Goal: Task Accomplishment & Management: Manage account settings

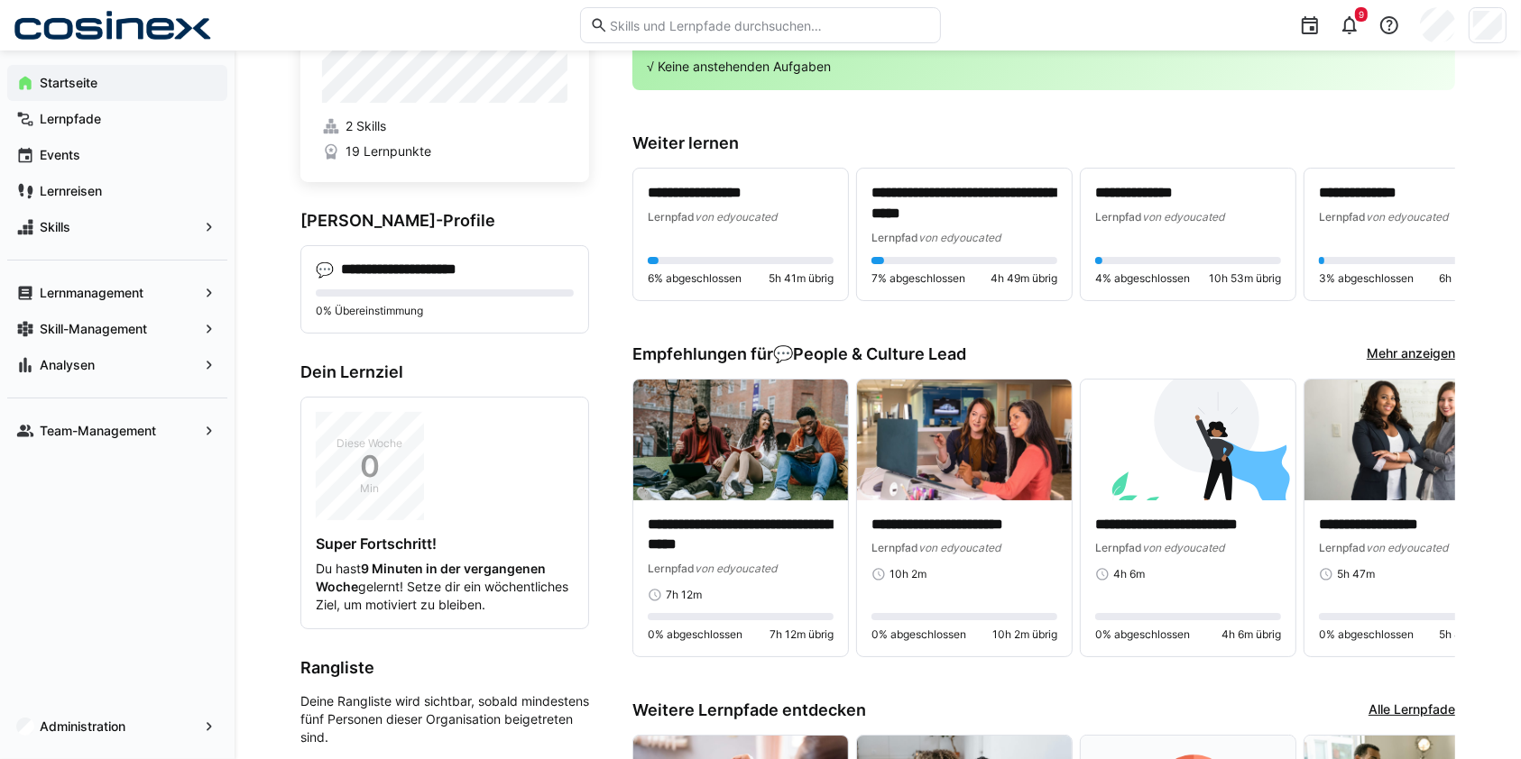
scroll to position [96, 0]
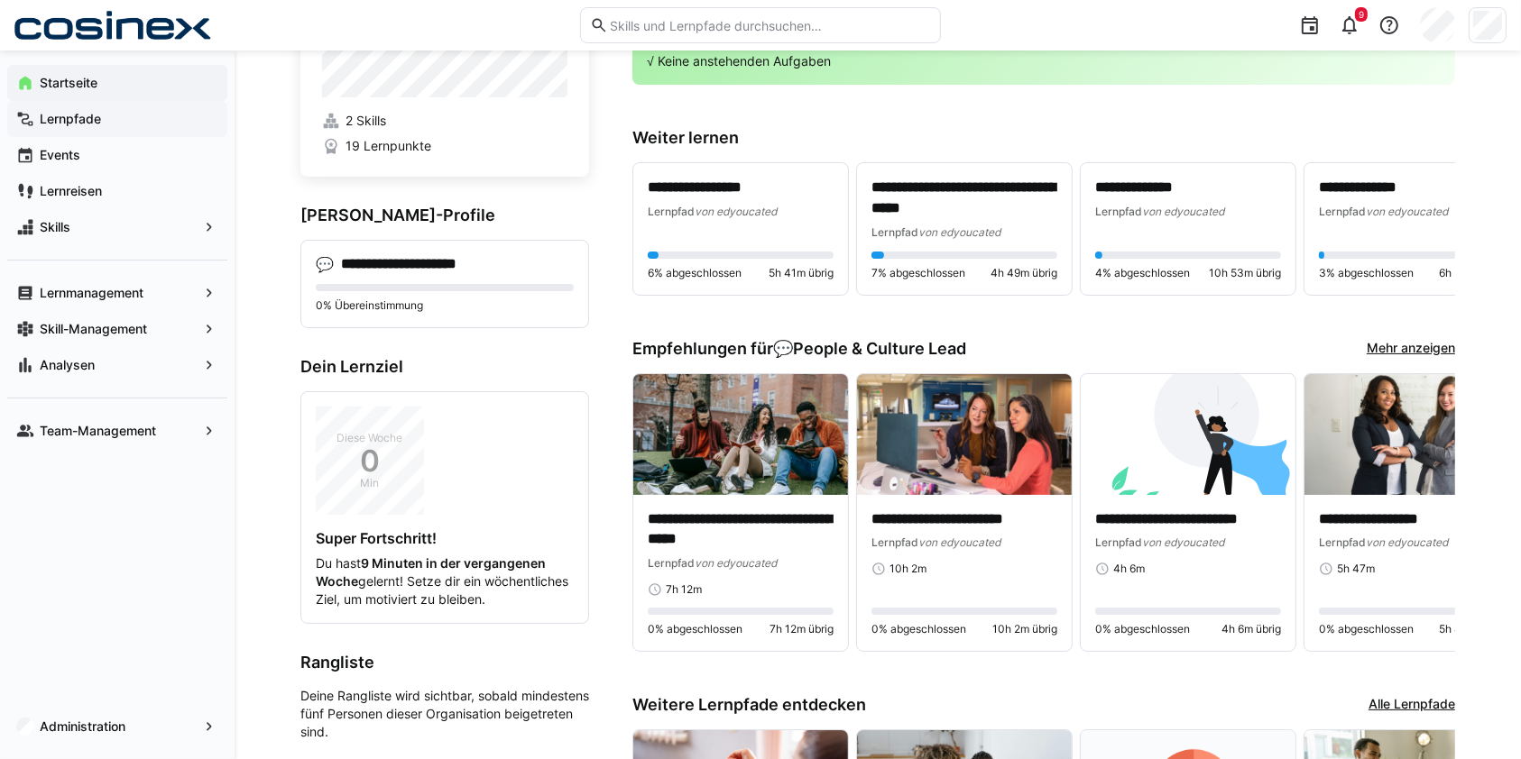
click at [111, 115] on span "Lernpfade" at bounding box center [127, 119] width 181 height 18
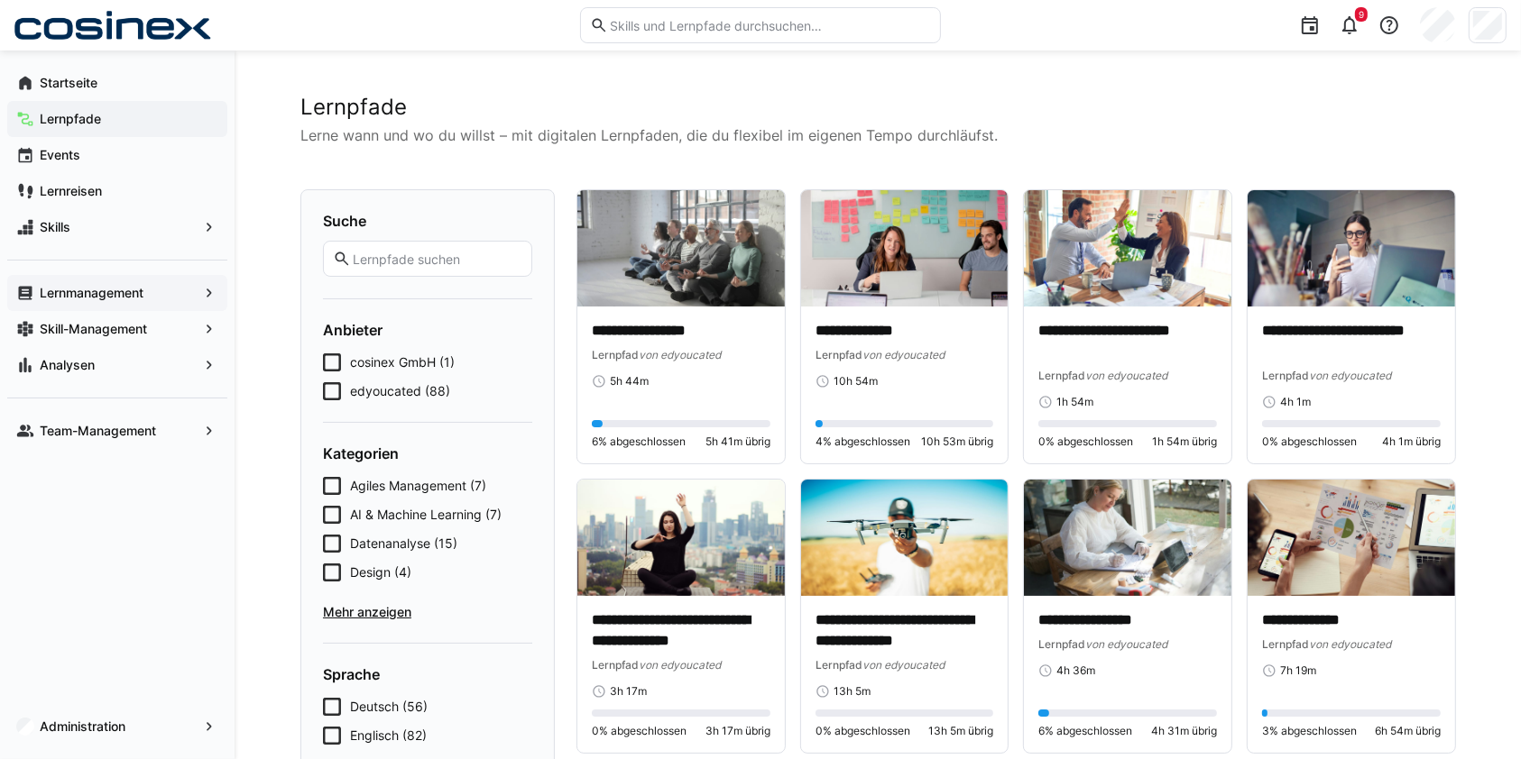
click at [104, 299] on span "Lernmanagement" at bounding box center [117, 293] width 161 height 18
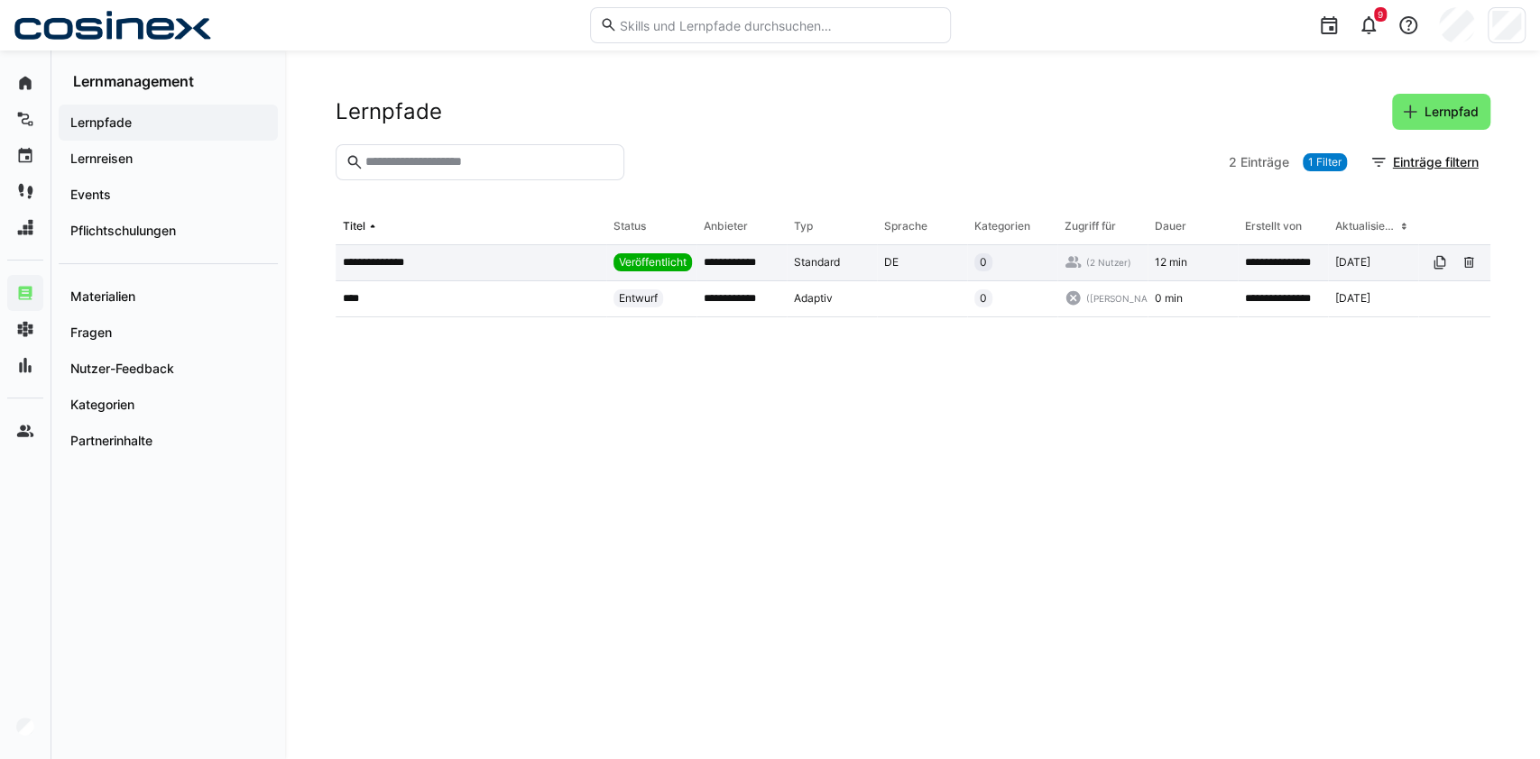
click at [440, 256] on app-table-first-column "**********" at bounding box center [471, 262] width 256 height 14
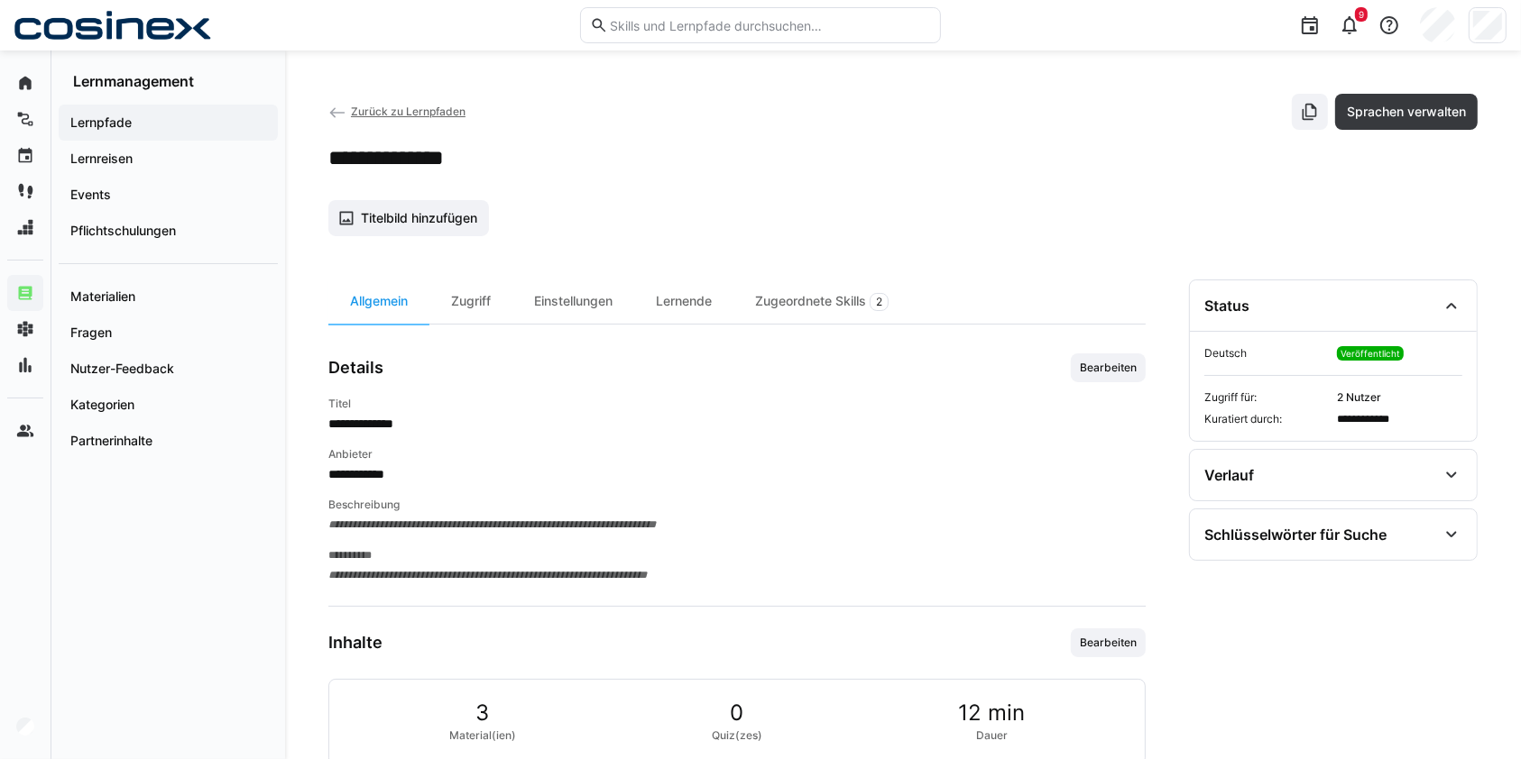
click at [360, 111] on span "Zurück zu Lernpfaden" at bounding box center [408, 112] width 115 height 14
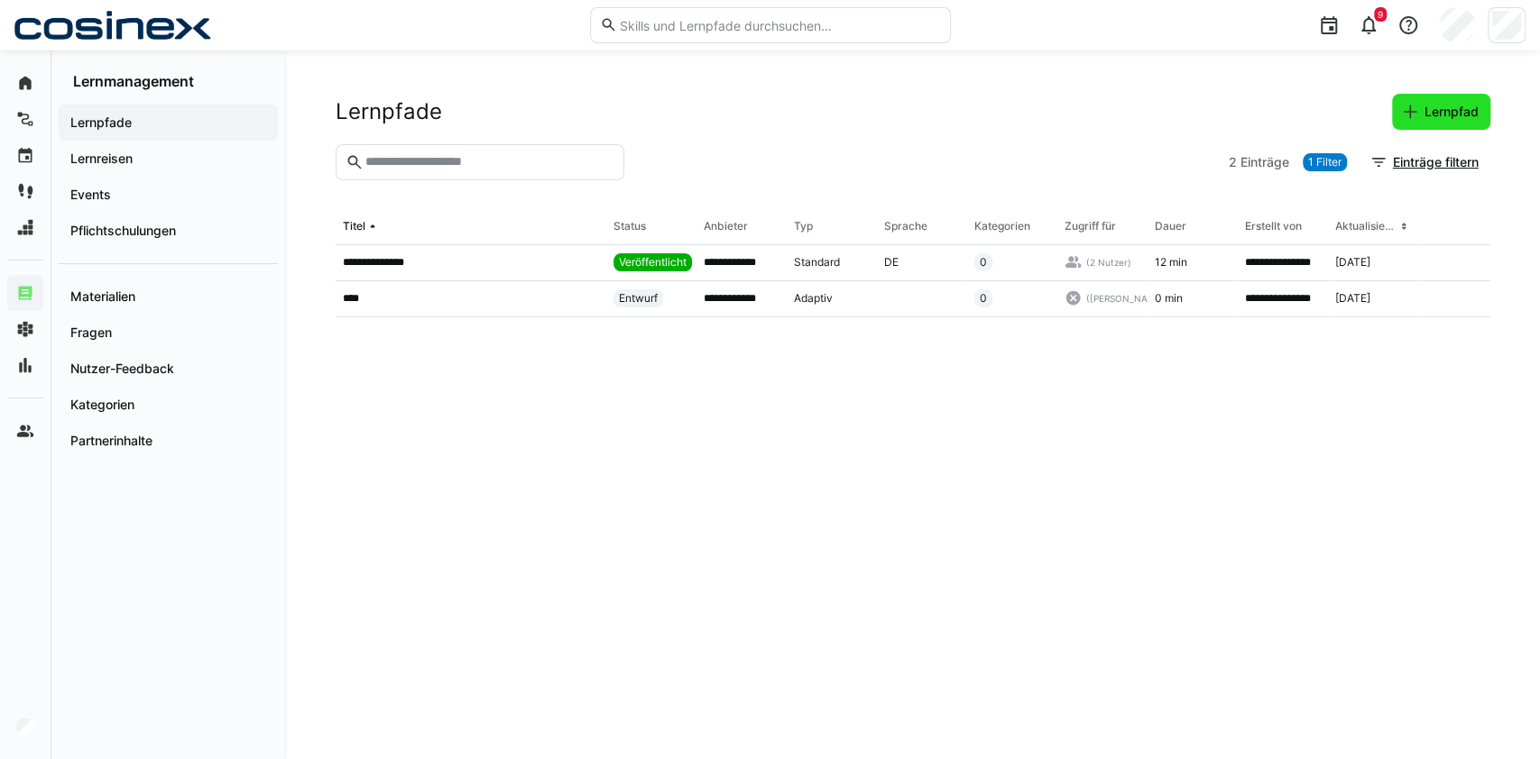
click at [1440, 121] on span "Lernpfad" at bounding box center [1441, 112] width 98 height 36
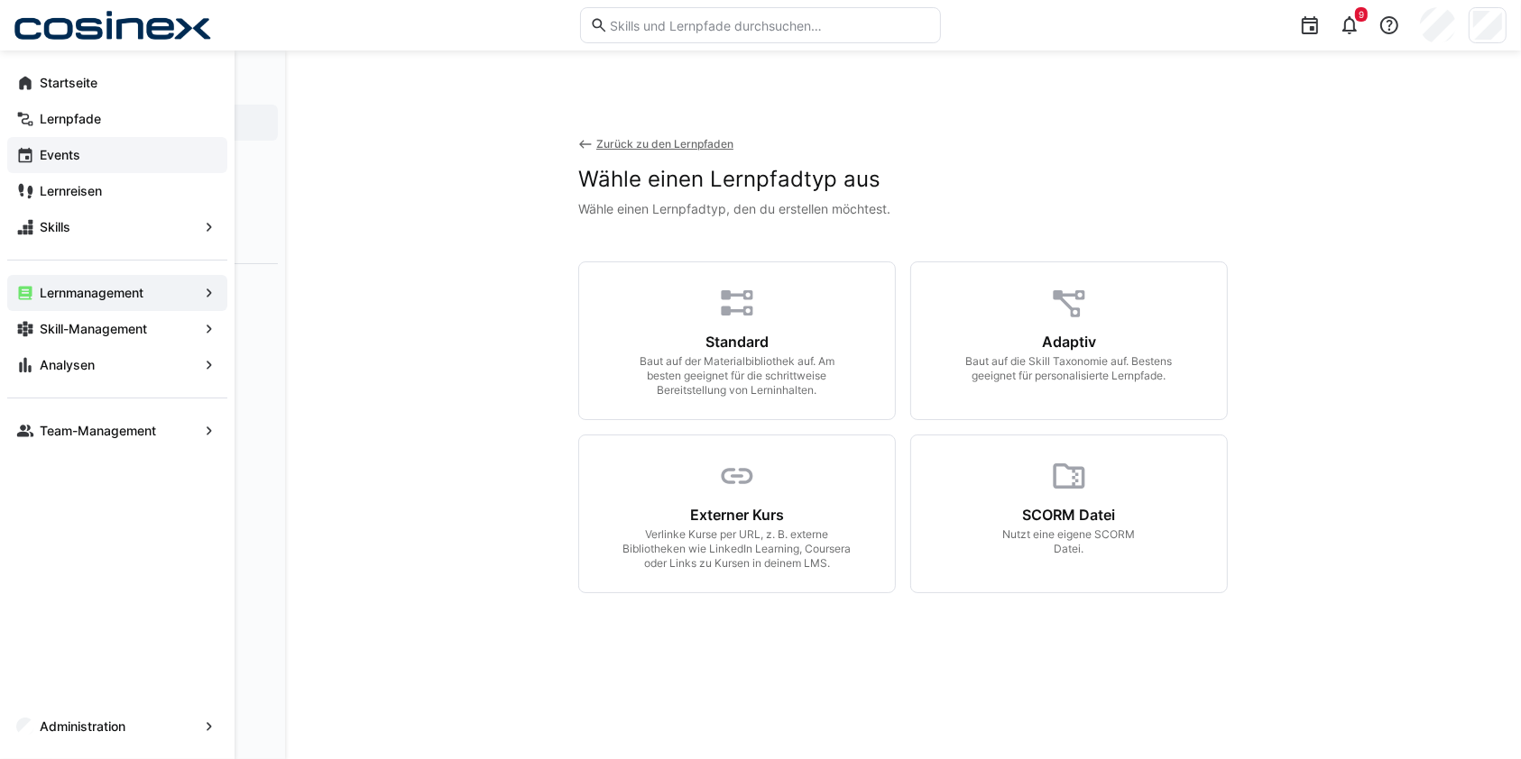
click at [54, 166] on div "Events" at bounding box center [117, 155] width 220 height 36
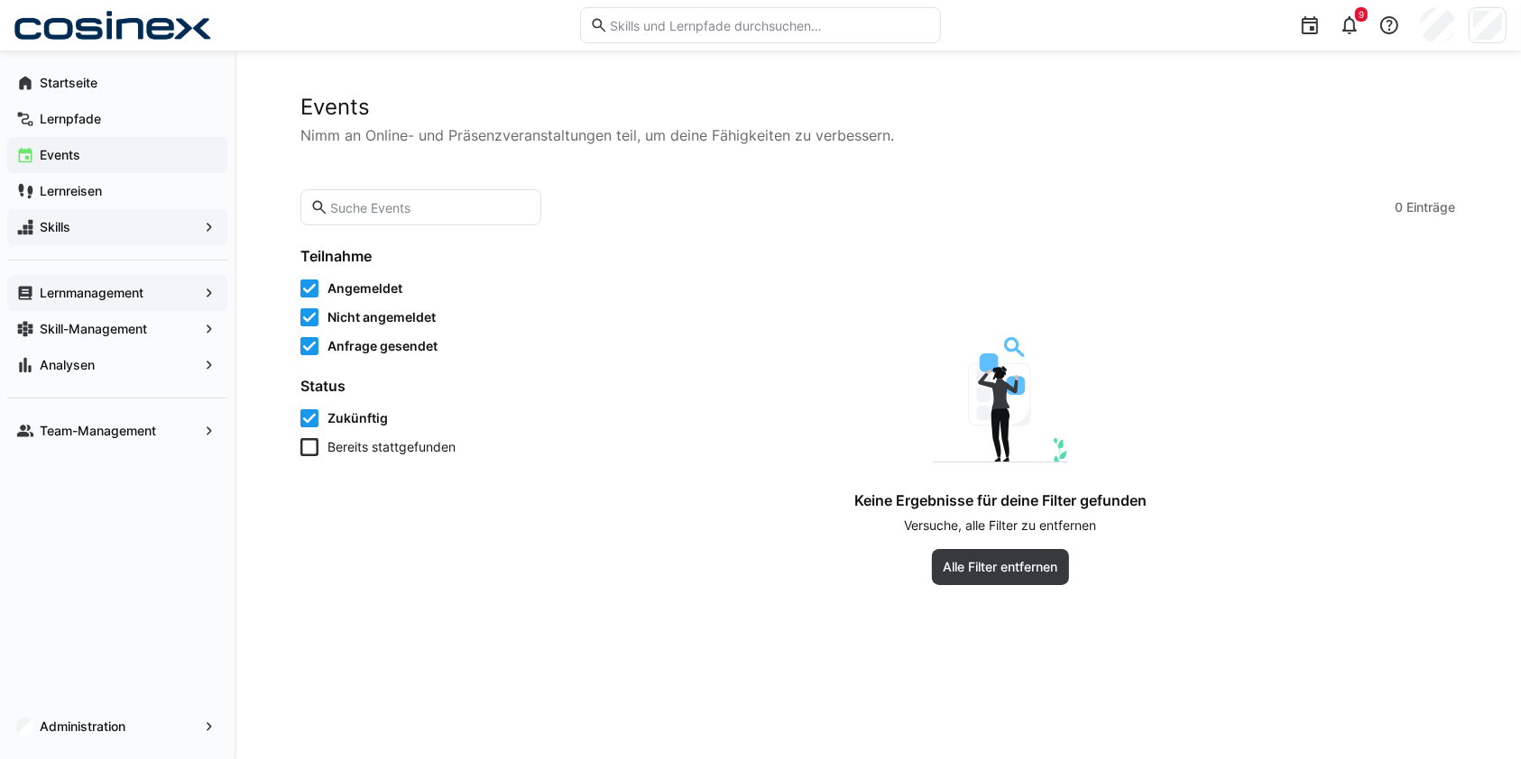
click at [89, 235] on span "Skills" at bounding box center [117, 227] width 161 height 18
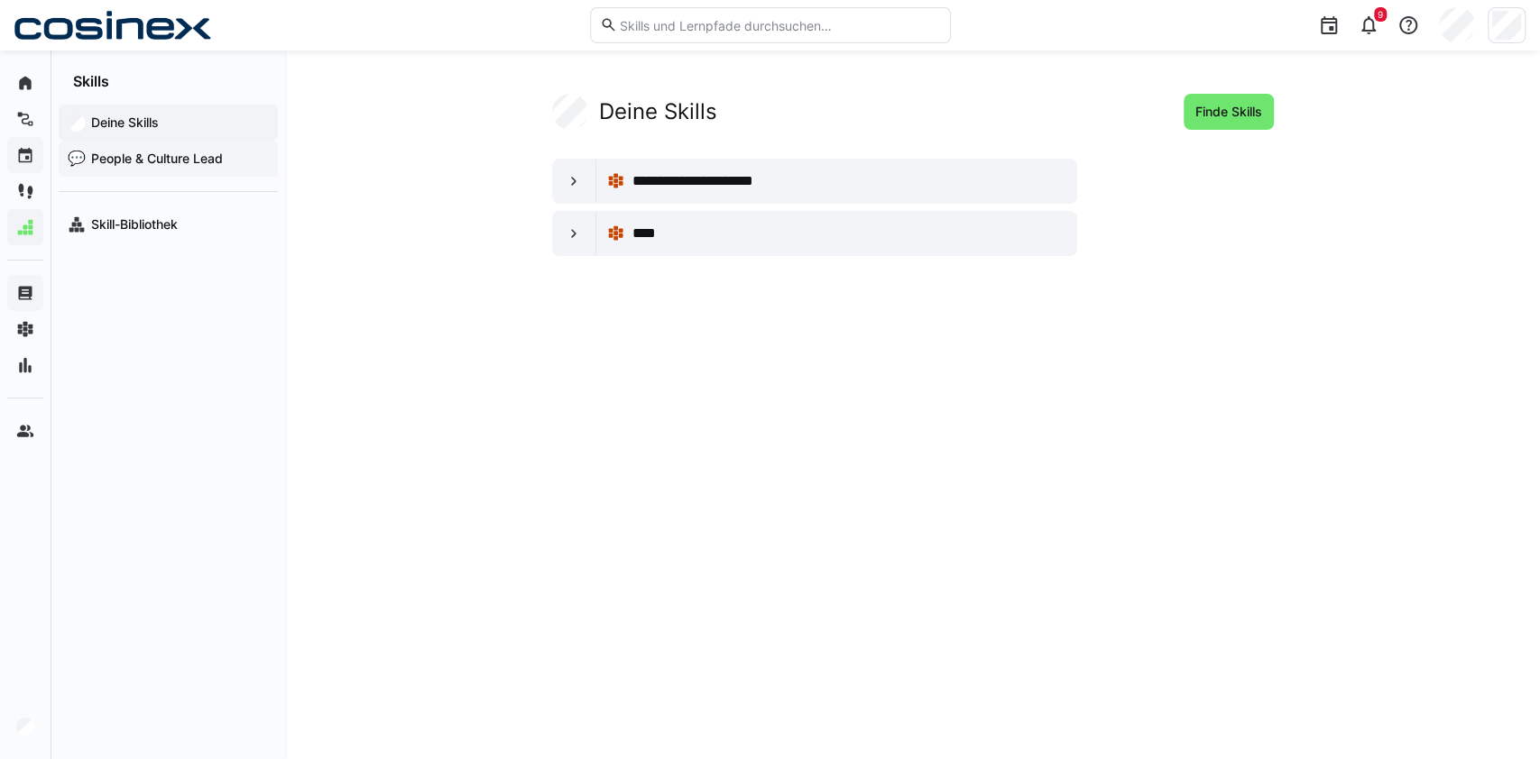
click at [173, 169] on div "💬 People & Culture Lead" at bounding box center [168, 159] width 219 height 36
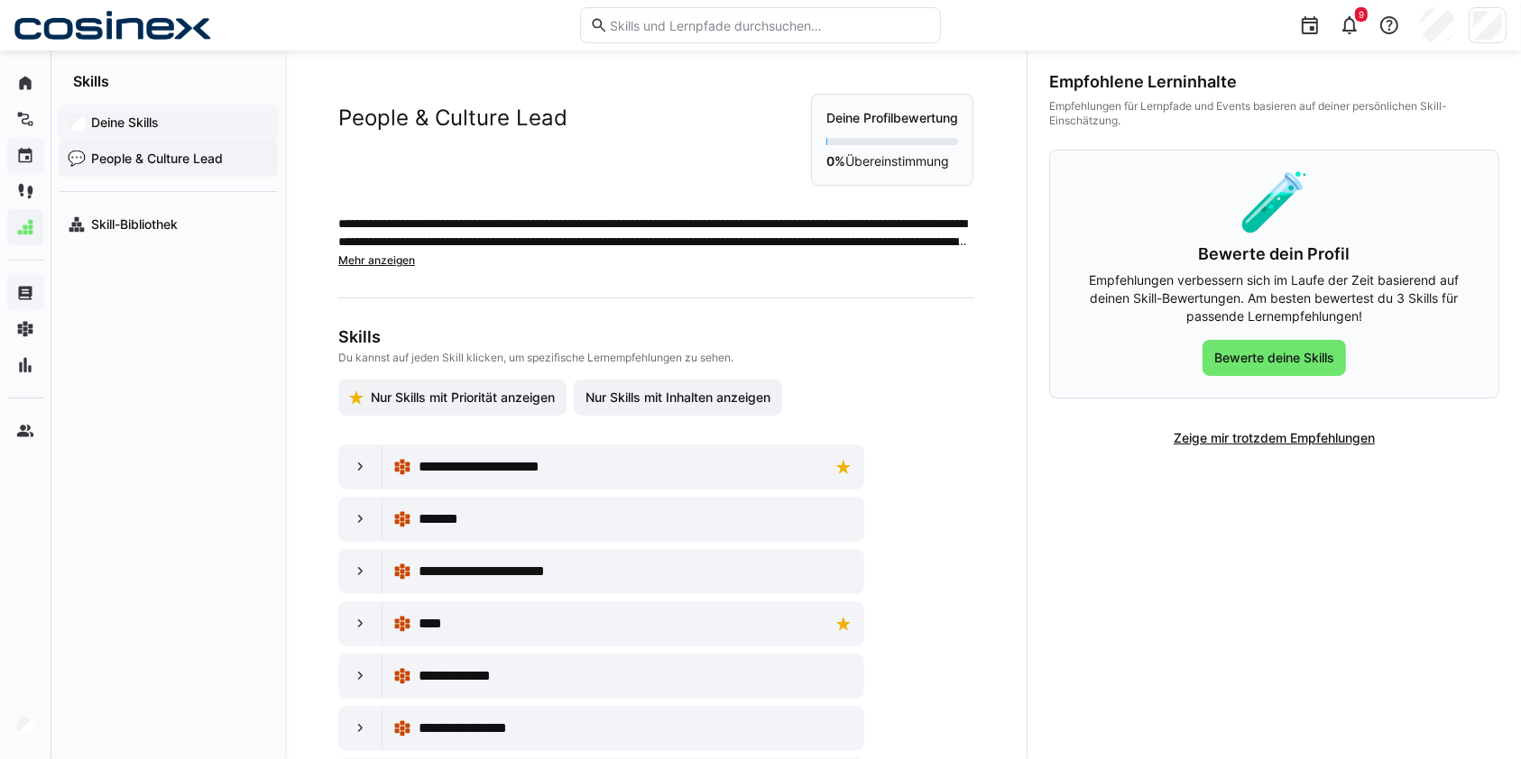
click at [157, 134] on div "Deine Skills" at bounding box center [168, 123] width 219 height 36
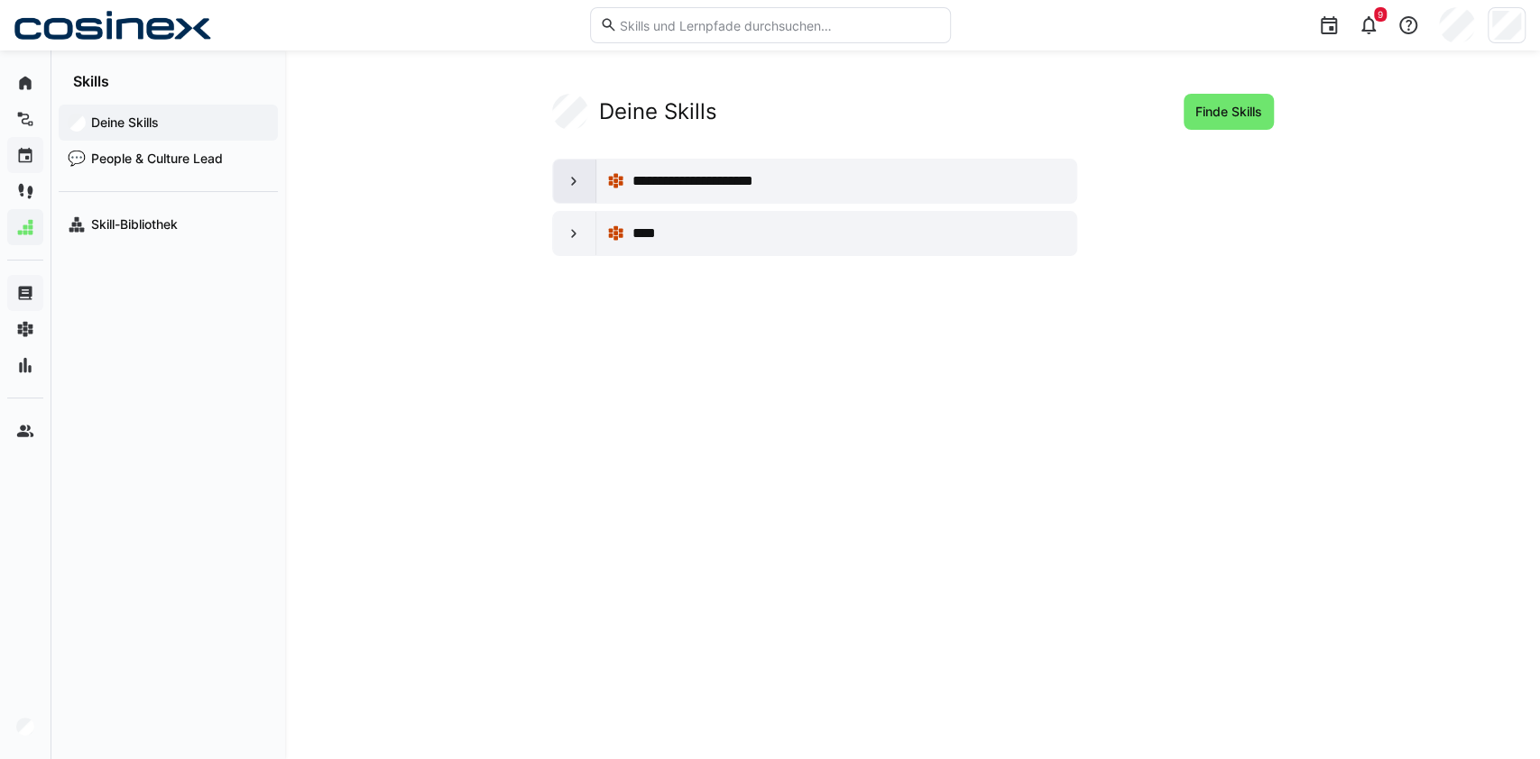
click at [553, 171] on div at bounding box center [574, 181] width 43 height 43
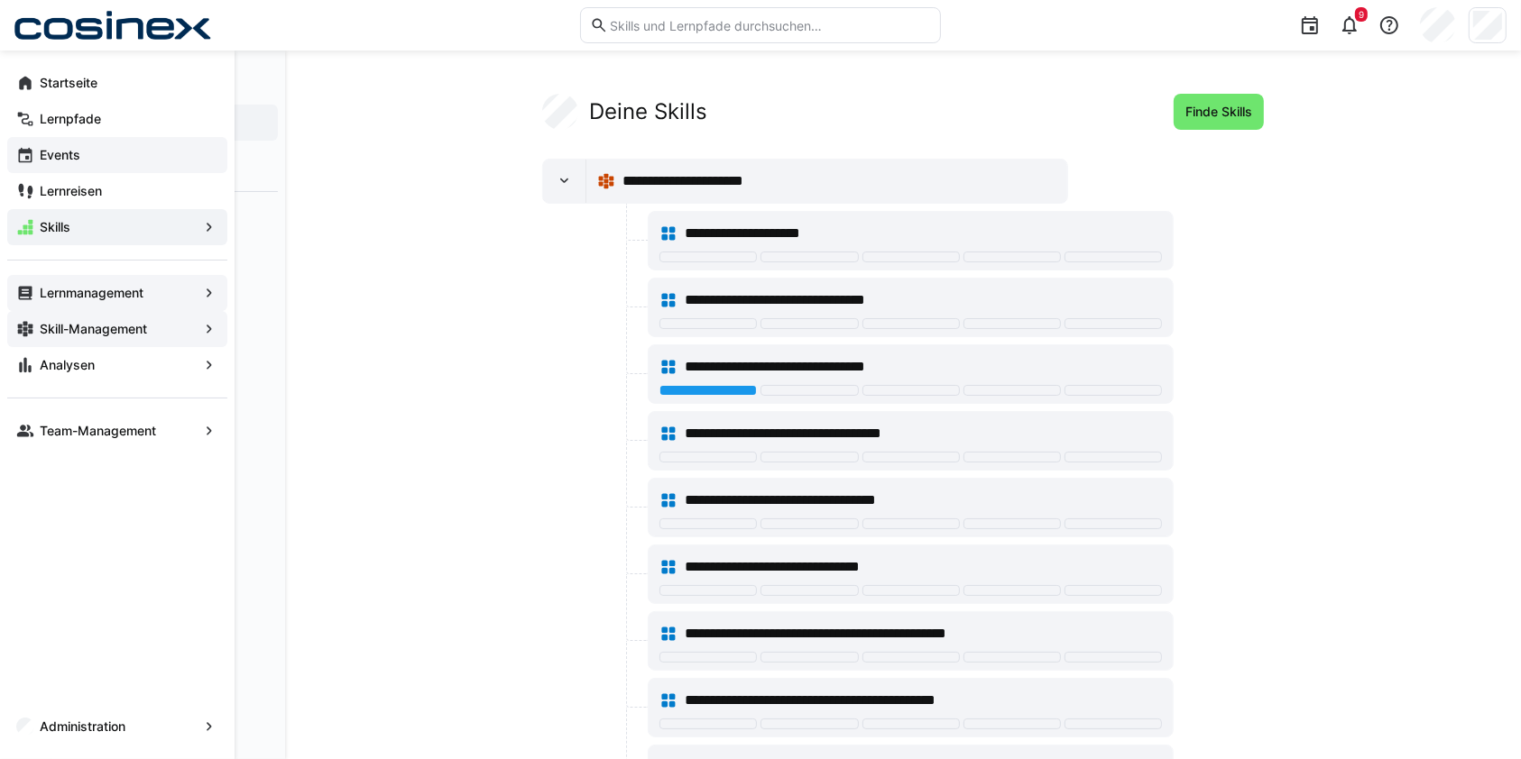
click at [94, 311] on div "Skill-Management" at bounding box center [117, 329] width 220 height 36
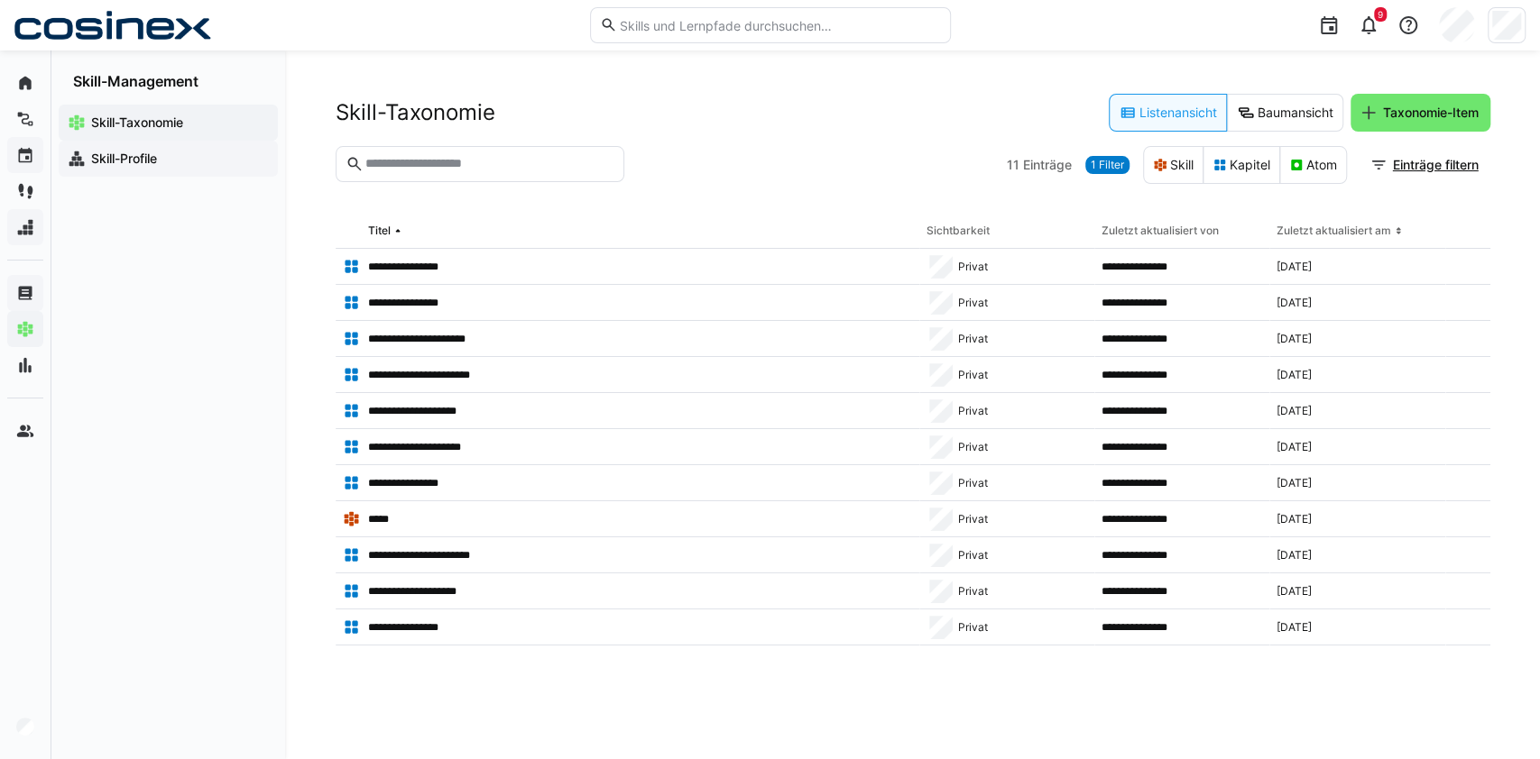
click at [0, 0] on app-navigation-label "Skill-Profile" at bounding box center [0, 0] width 0 height 0
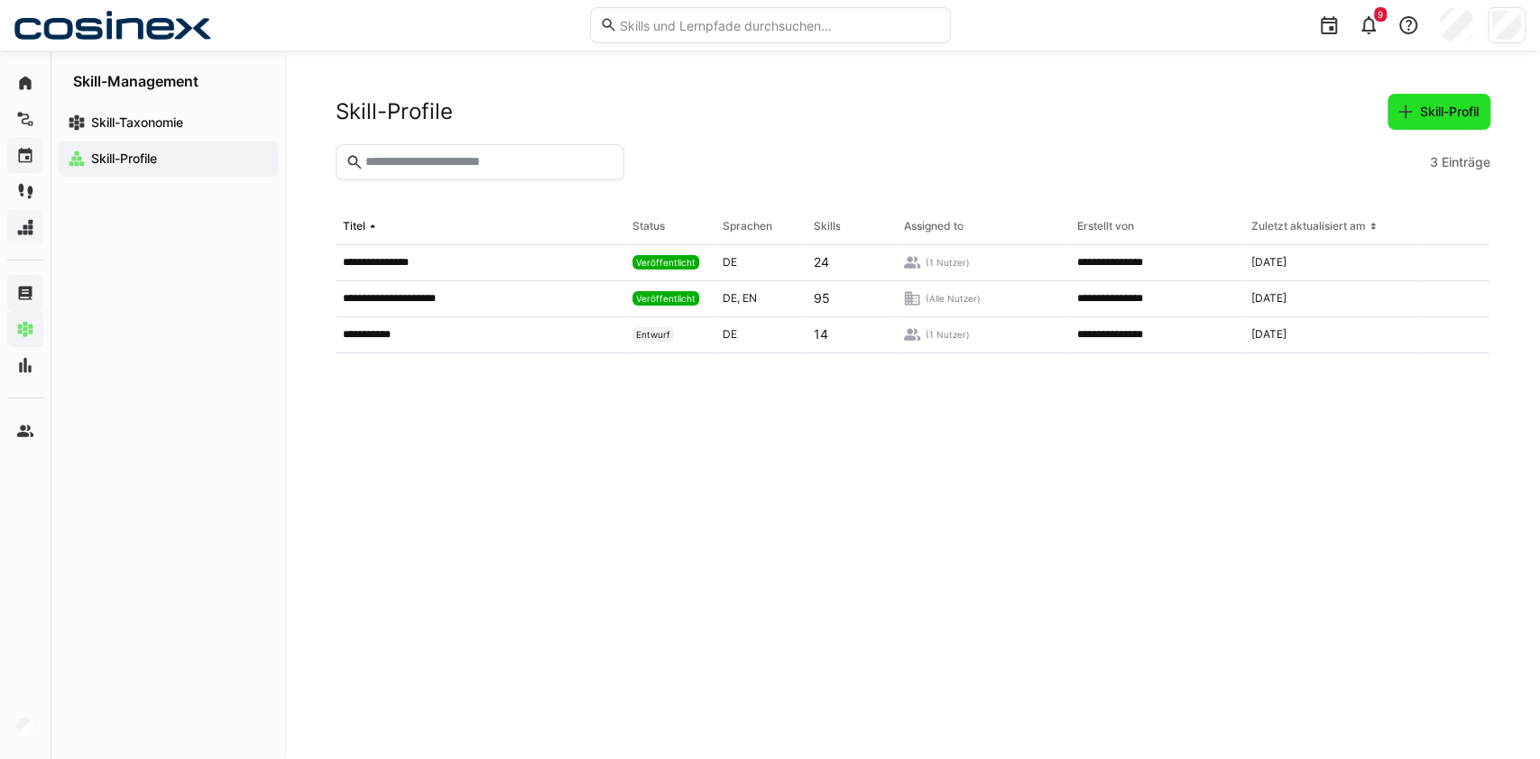
click at [1475, 124] on span "Skill-Profil" at bounding box center [1438, 112] width 103 height 36
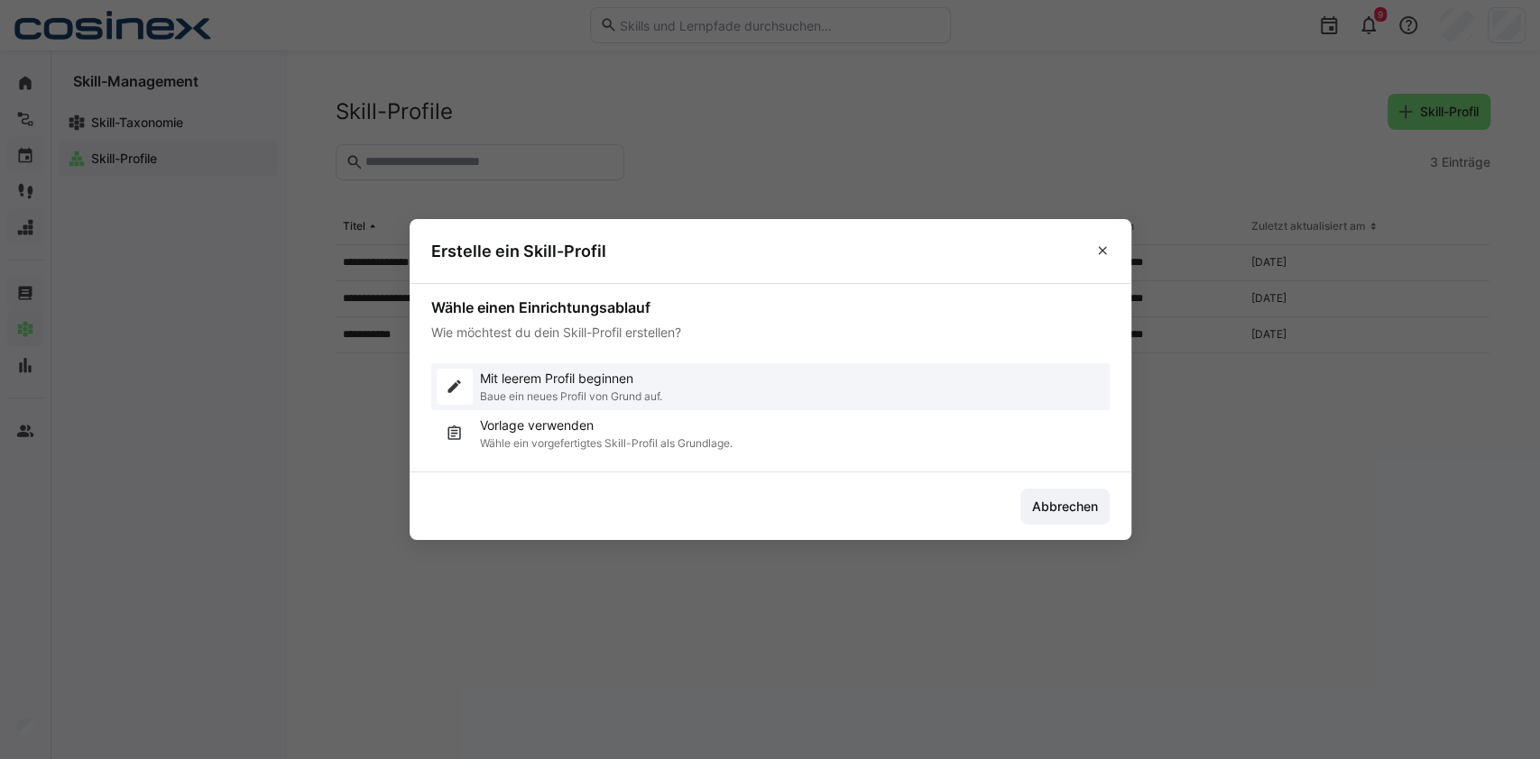
click at [588, 388] on div "Mit leerem Profil beginnen Baue ein neues Profil von Grund auf." at bounding box center [571, 387] width 182 height 36
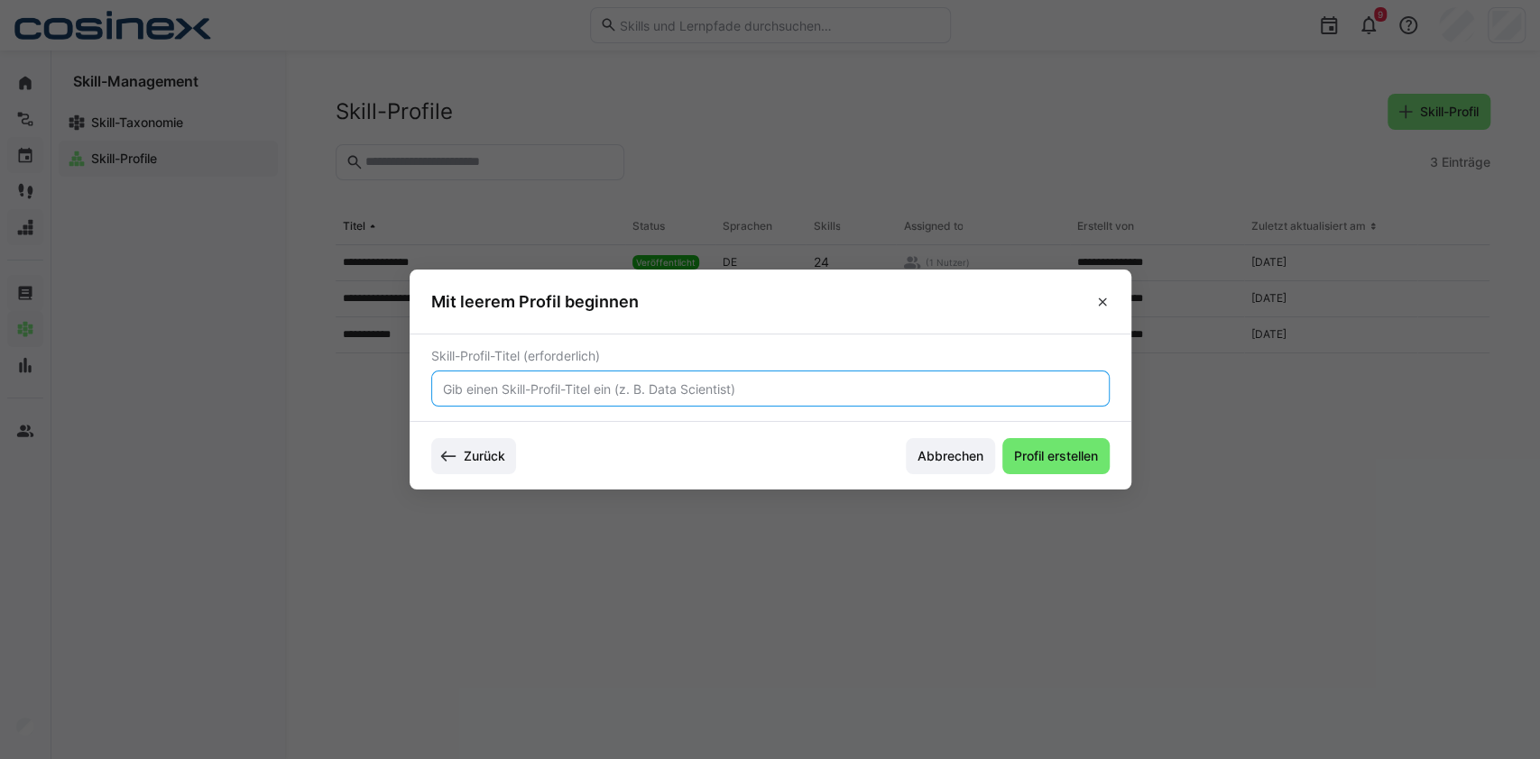
click at [588, 388] on input "text" at bounding box center [770, 389] width 658 height 16
type input "Projektleiter"
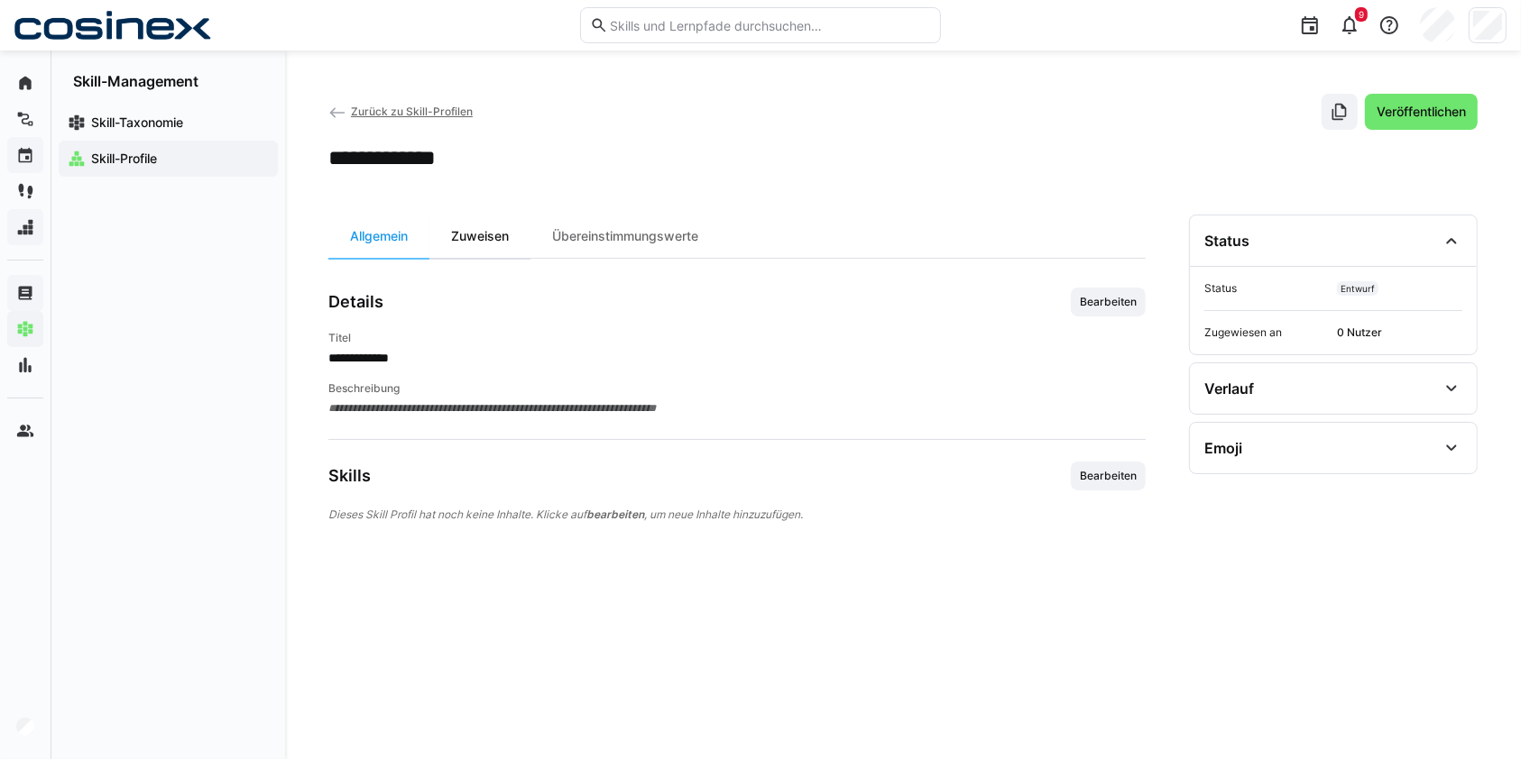
click at [460, 235] on div "Zuweisen" at bounding box center [479, 236] width 101 height 43
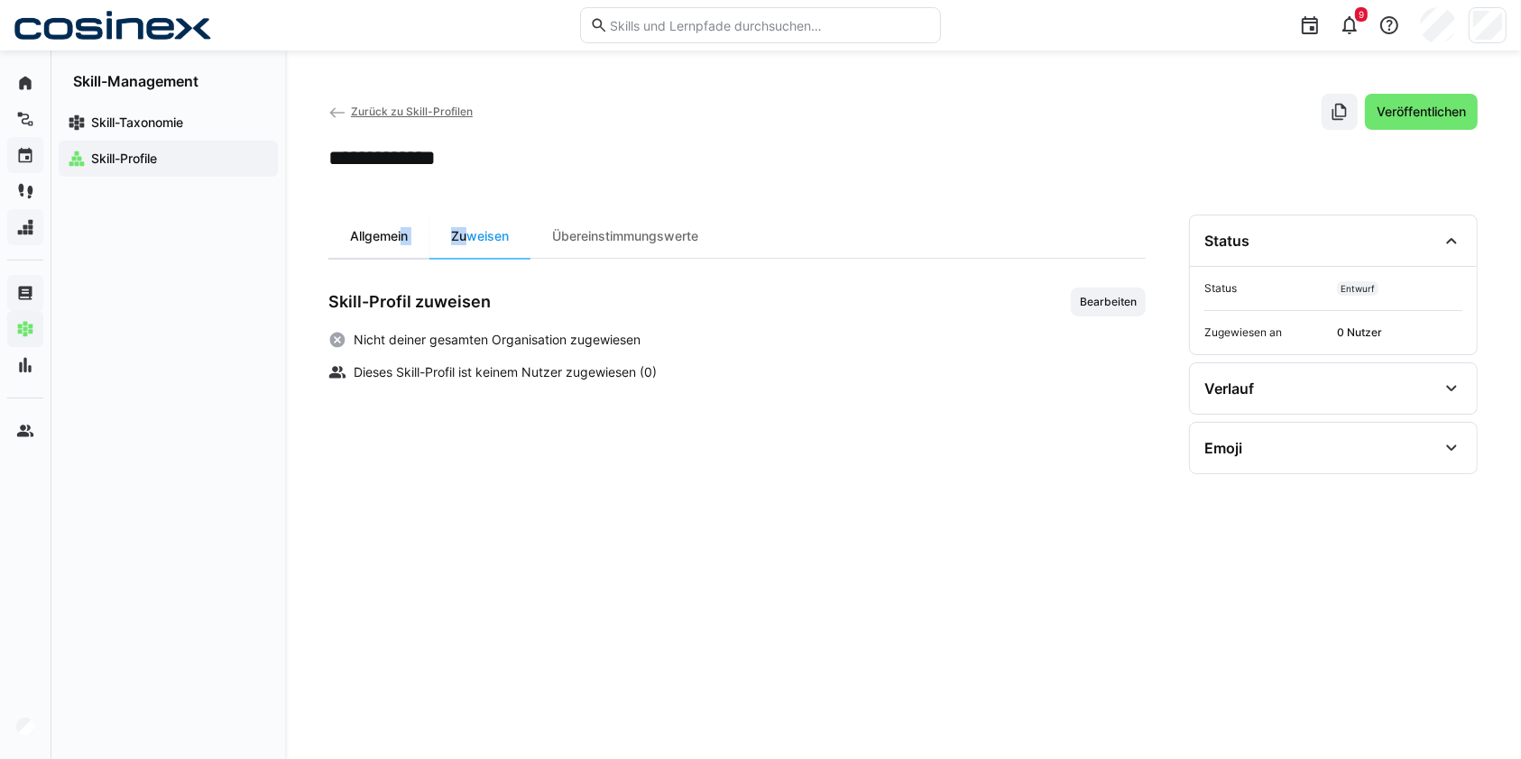
drag, startPoint x: 459, startPoint y: 235, endPoint x: 395, endPoint y: 230, distance: 64.3
click at [395, 230] on eds-tab-group "Allgemein Zuweisen Übereinstimmungswerte" at bounding box center [523, 236] width 391 height 43
click at [395, 230] on div "Allgemein" at bounding box center [378, 236] width 101 height 43
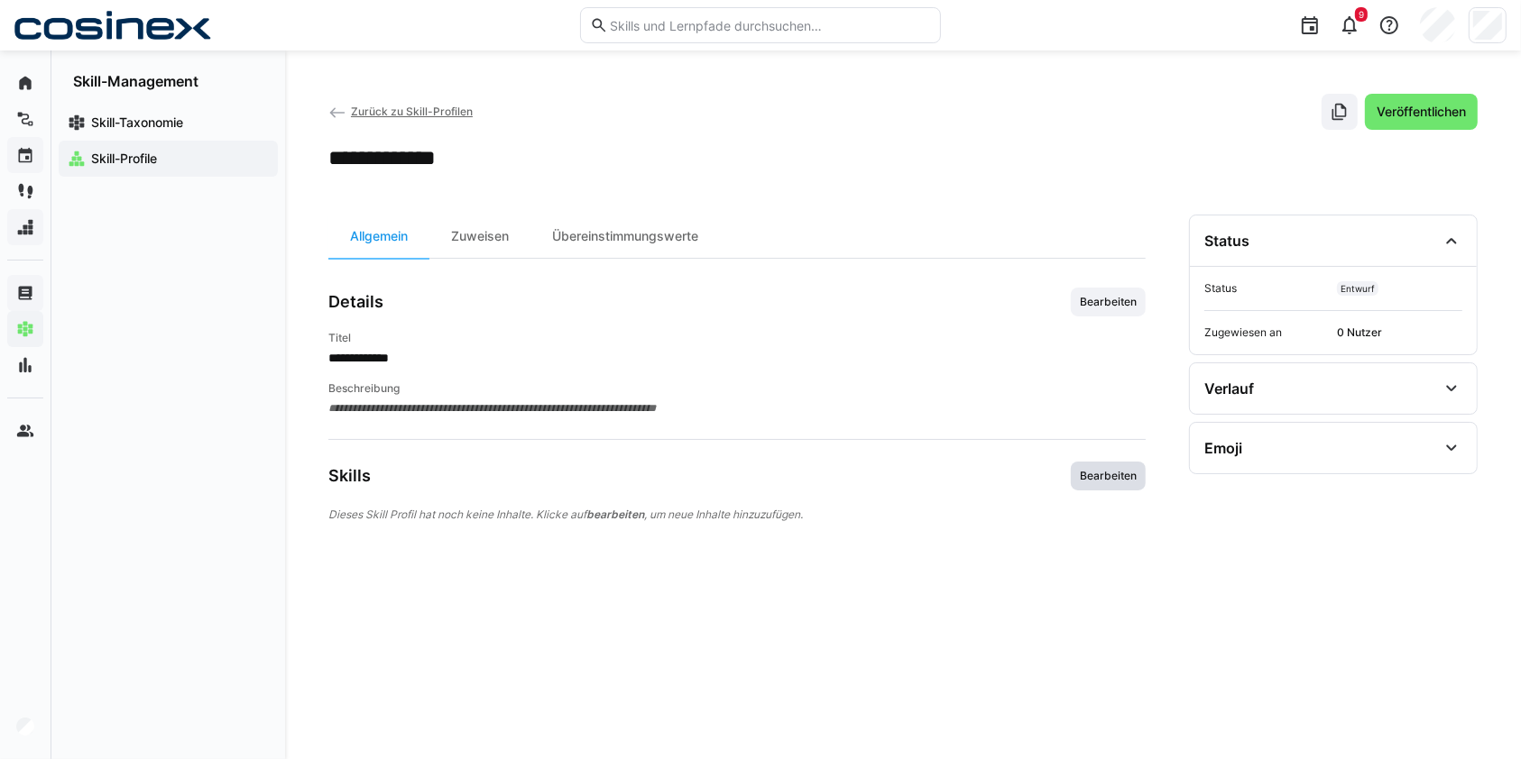
click at [1125, 475] on span "Bearbeiten" at bounding box center [1108, 476] width 60 height 14
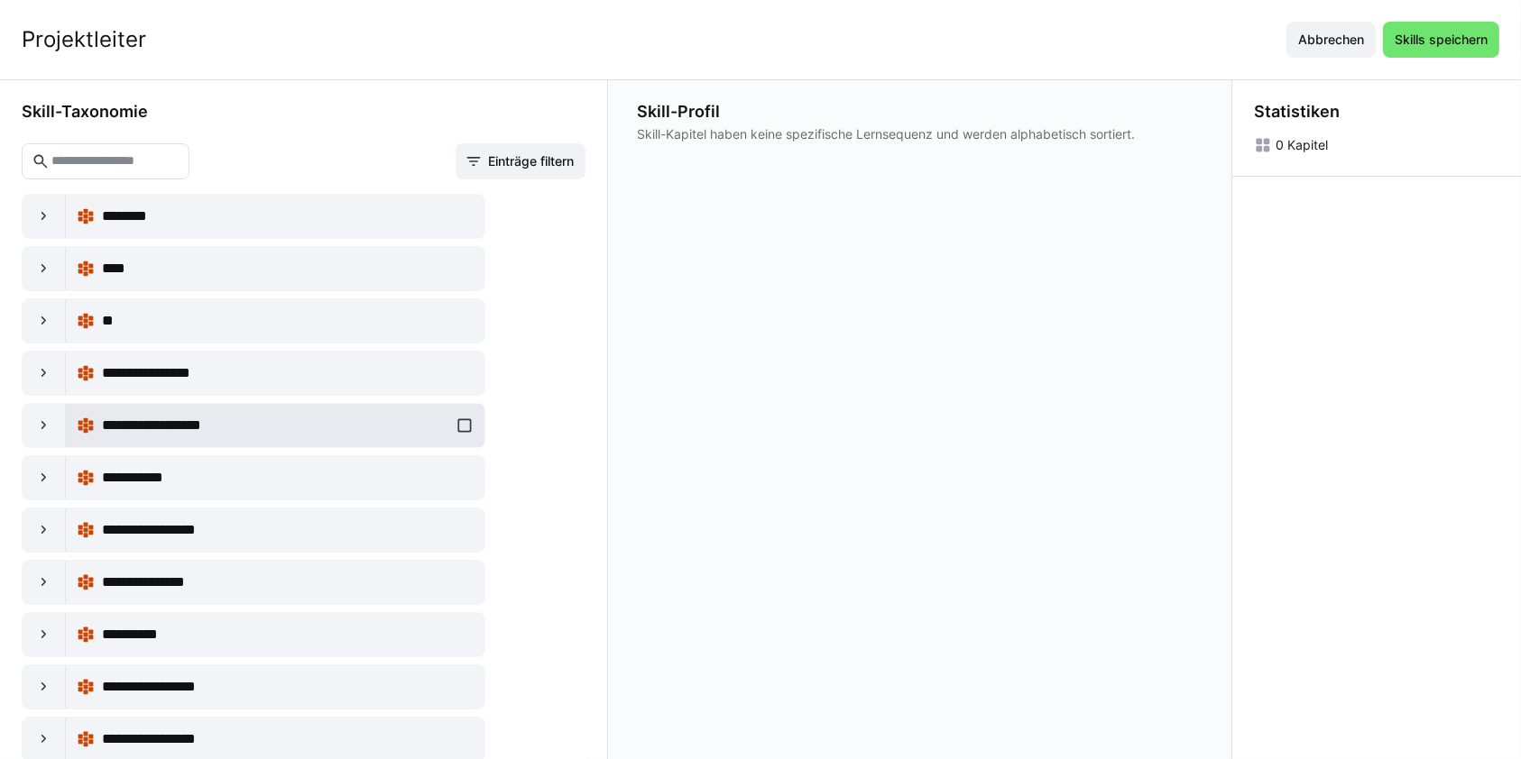
click at [320, 409] on div "**********" at bounding box center [275, 426] width 397 height 36
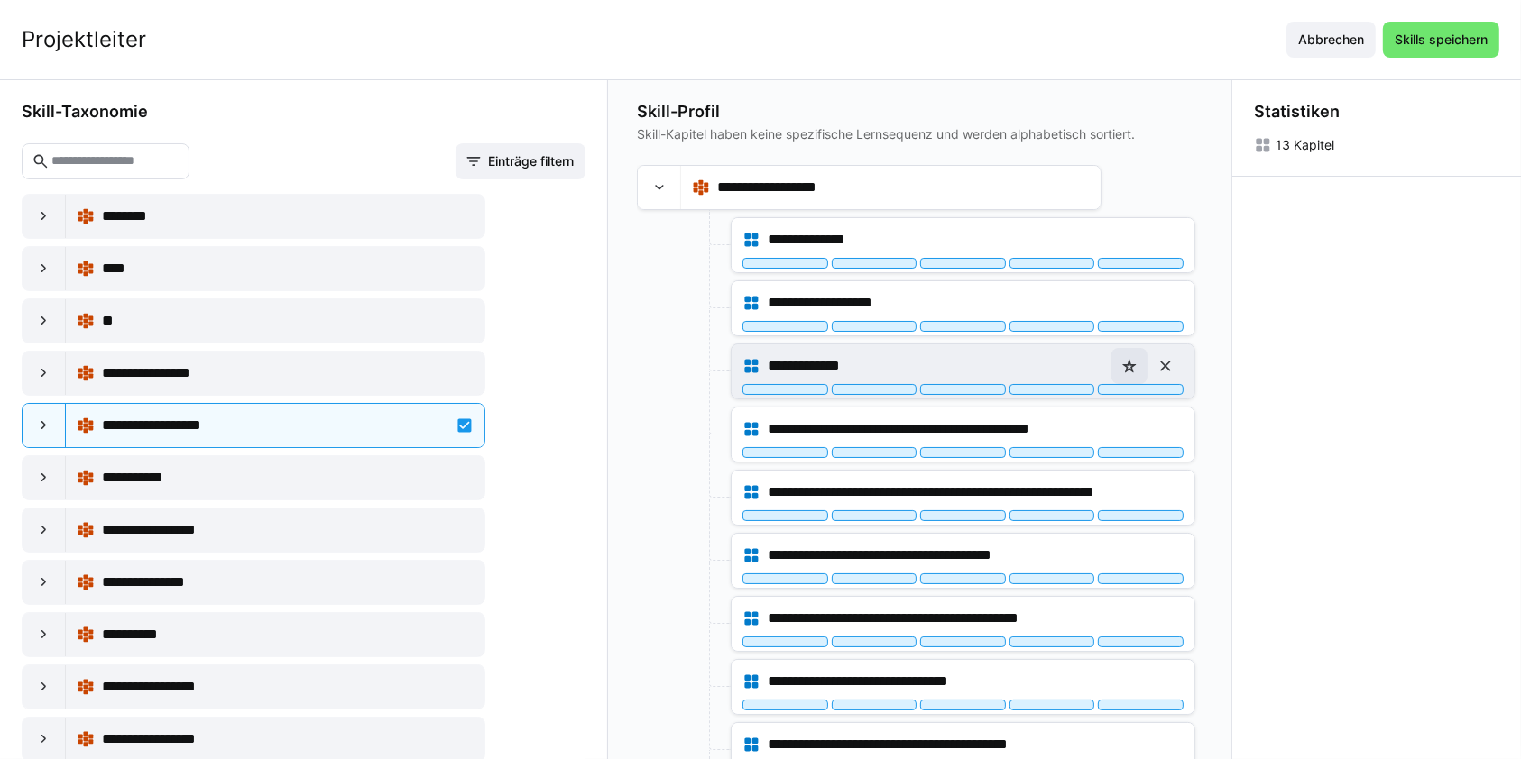
click at [1134, 365] on eds-icon at bounding box center [1129, 366] width 18 height 18
click at [1461, 38] on span "Skills speichern" at bounding box center [1441, 40] width 98 height 18
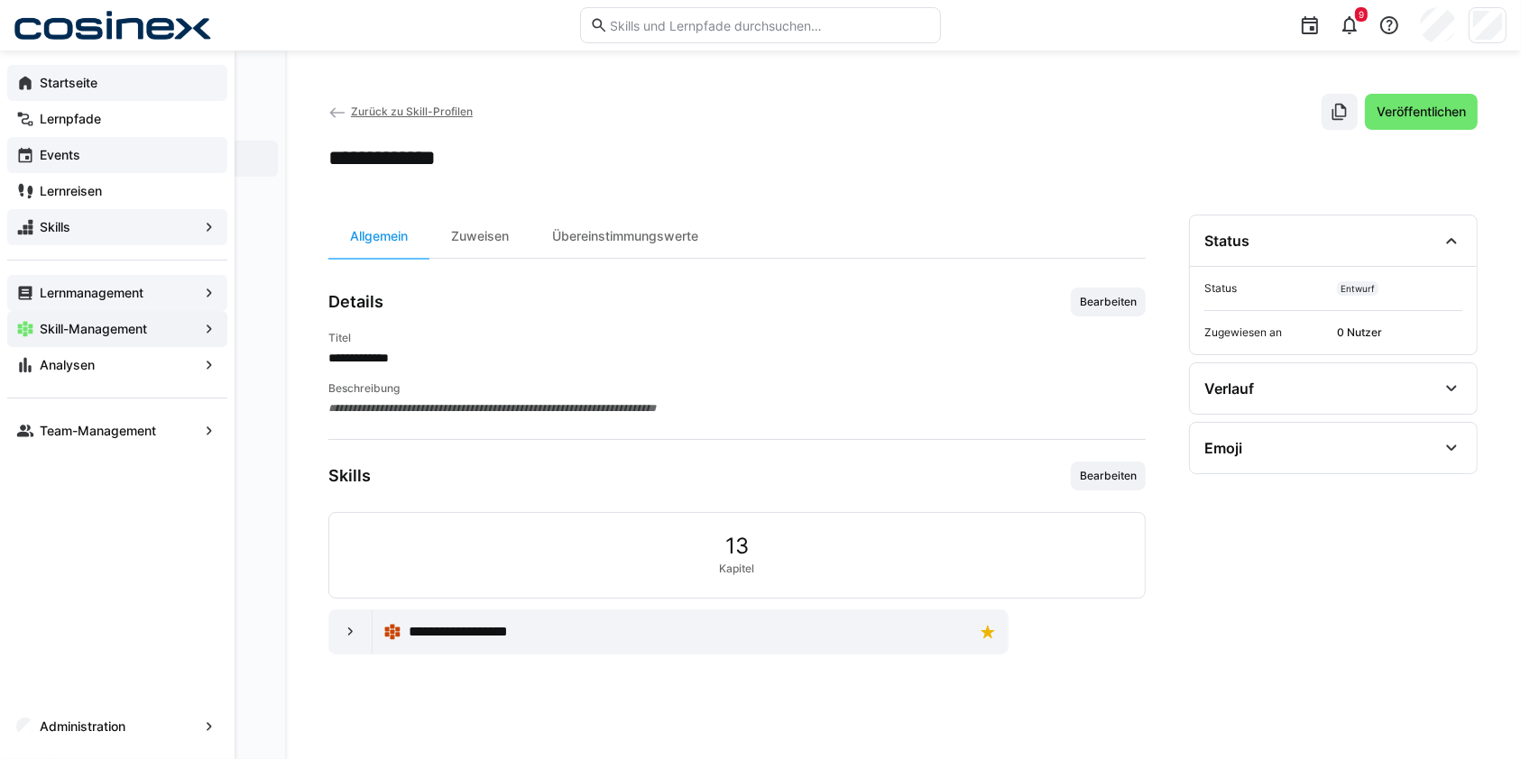
click at [85, 97] on div "Startseite" at bounding box center [117, 83] width 220 height 36
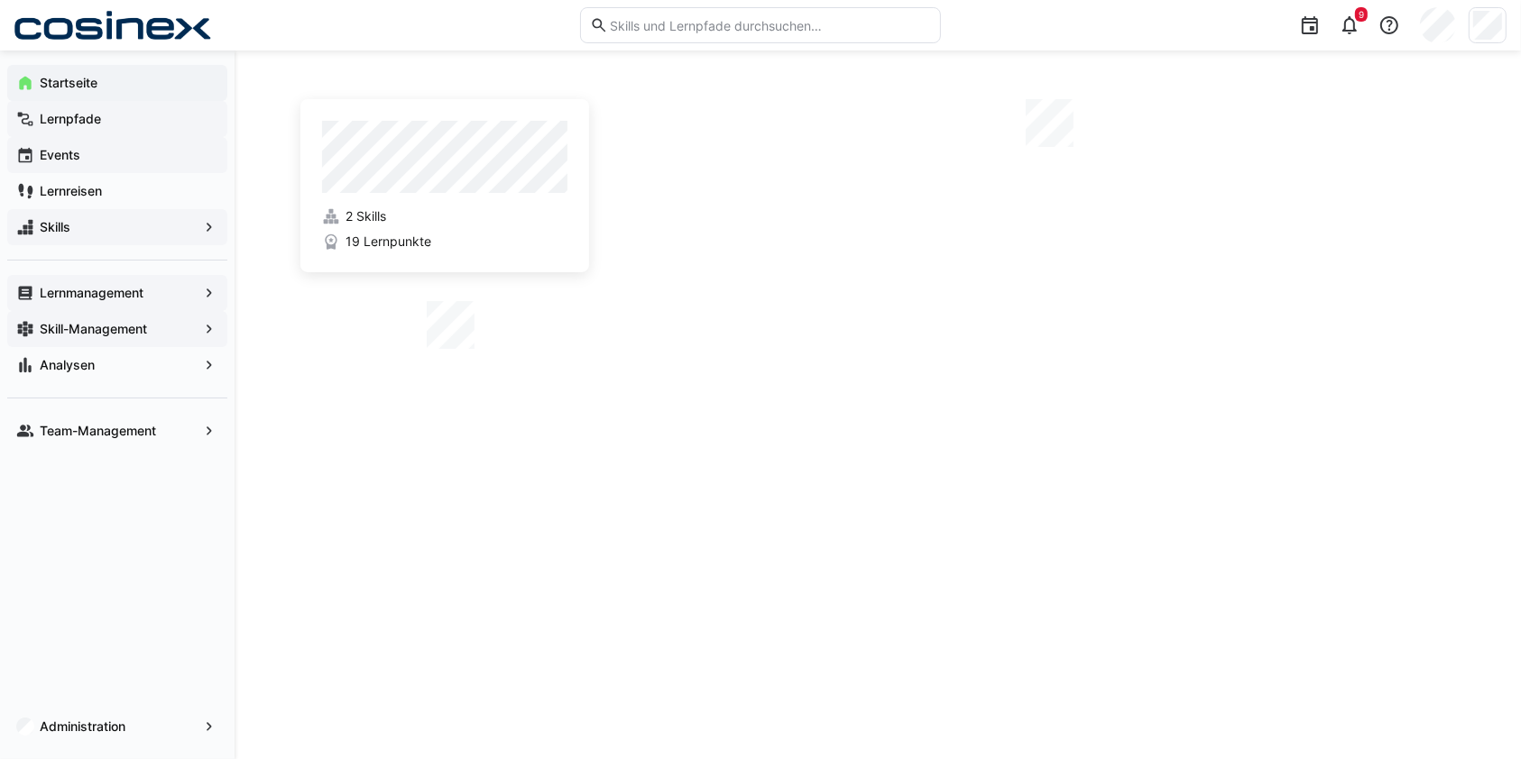
click at [0, 0] on app-navigation-label "Lernpfade" at bounding box center [0, 0] width 0 height 0
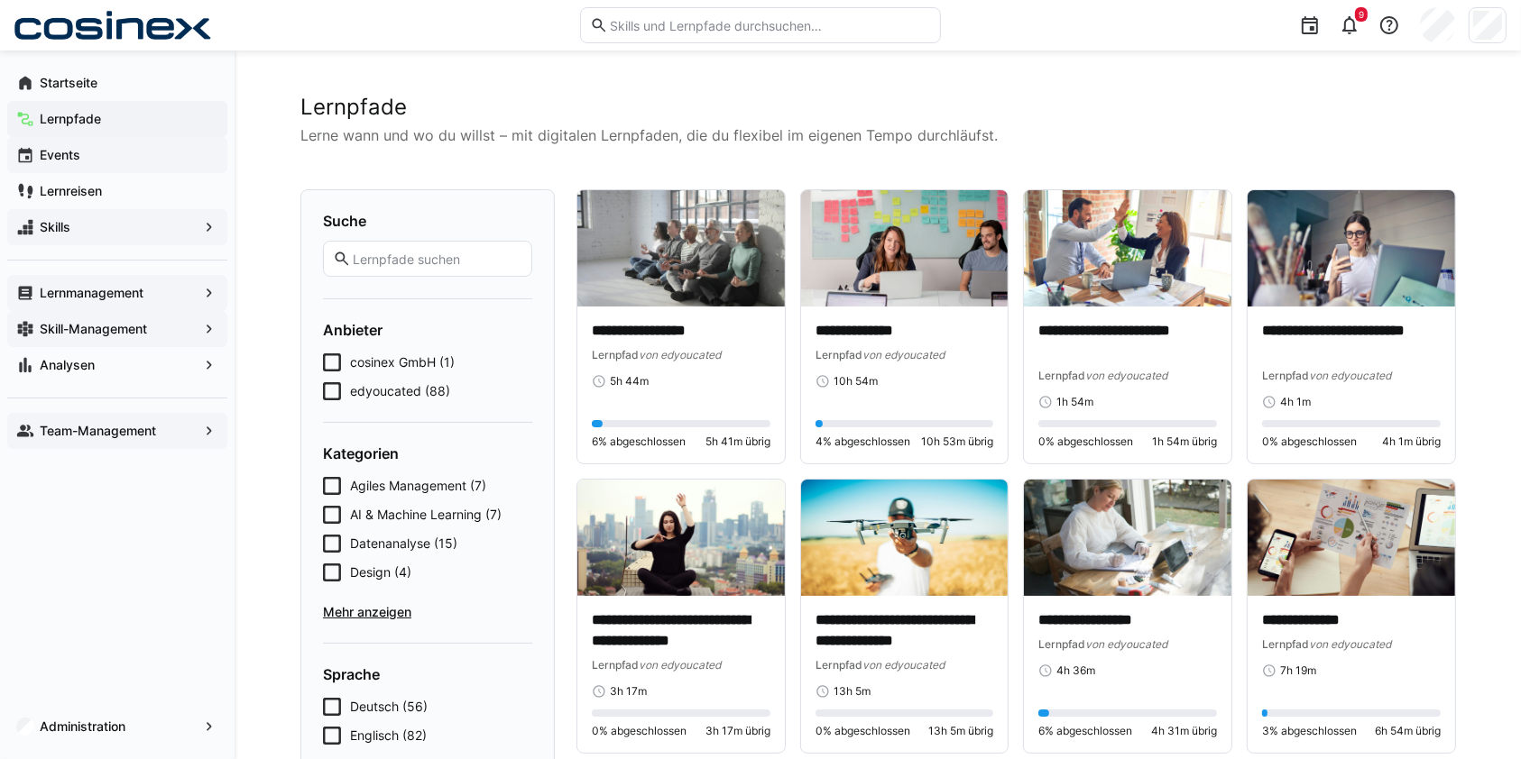
click at [0, 0] on app-navigation-label "Team-Management" at bounding box center [0, 0] width 0 height 0
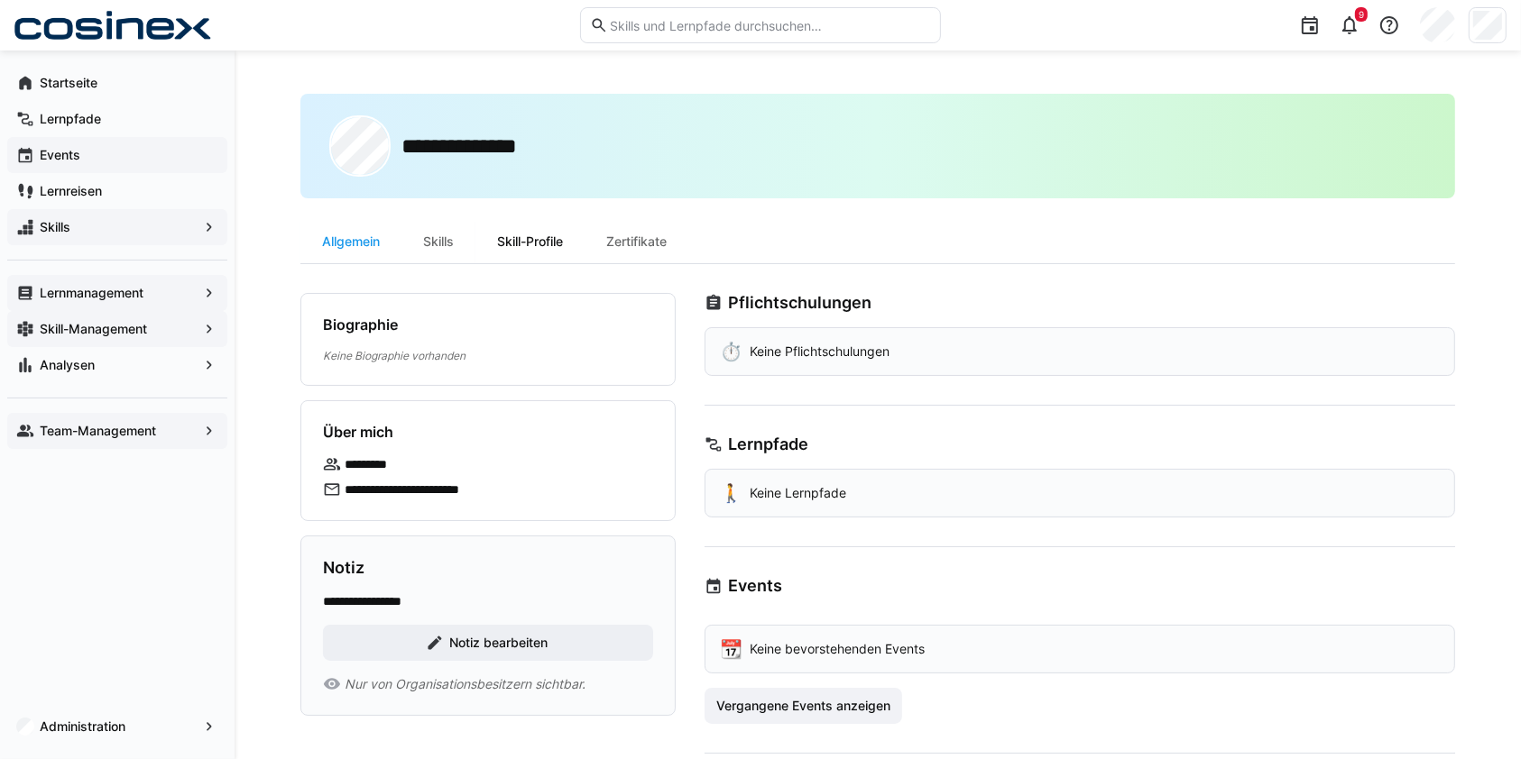
click at [509, 244] on div "Skill-Profile" at bounding box center [529, 241] width 109 height 43
